Goal: Information Seeking & Learning: Learn about a topic

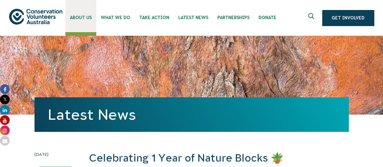
click at [80, 19] on span "About Us" at bounding box center [81, 17] width 22 height 5
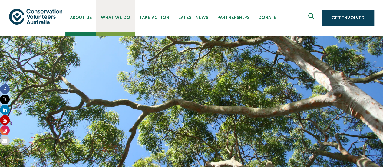
click at [117, 19] on span "What We Do" at bounding box center [115, 17] width 29 height 5
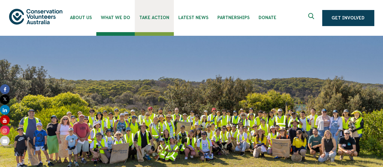
click at [151, 21] on link "Take Action" at bounding box center [154, 16] width 39 height 32
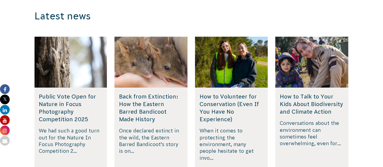
scroll to position [1173, 0]
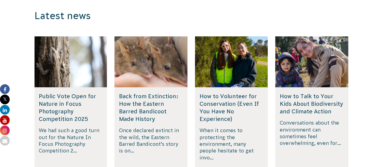
click at [58, 105] on h5 "Public Vote Open for Nature in Focus Photography Competition 2025" at bounding box center [71, 107] width 64 height 31
click at [56, 108] on h5 "Public Vote Open for Nature in Focus Photography Competition 2025" at bounding box center [71, 107] width 64 height 31
click at [50, 66] on div at bounding box center [70, 61] width 73 height 51
click at [58, 64] on div at bounding box center [70, 61] width 73 height 51
click at [58, 113] on h5 "Public Vote Open for Nature in Focus Photography Competition 2025" at bounding box center [71, 107] width 64 height 31
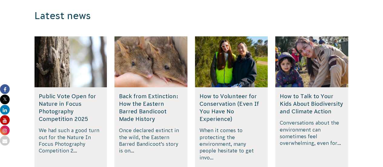
click at [70, 101] on h5 "Public Vote Open for Nature in Focus Photography Competition 2025" at bounding box center [71, 107] width 64 height 31
click at [81, 95] on h5 "Public Vote Open for Nature in Focus Photography Competition 2025" at bounding box center [71, 107] width 64 height 31
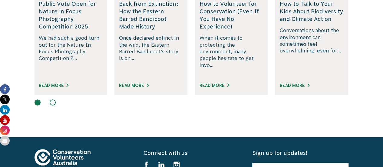
scroll to position [1266, 0]
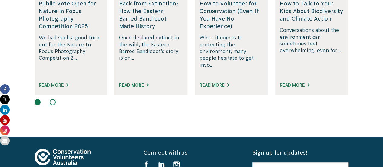
click at [63, 73] on div "Public Vote Open for Nature in Focus Photography Competition 2025 We had such a…" at bounding box center [70, 45] width 73 height 100
click at [62, 83] on link "Read More" at bounding box center [54, 85] width 30 height 5
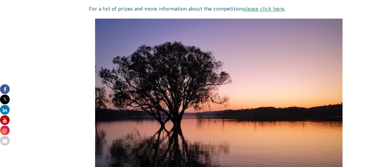
scroll to position [483, 0]
